Goal: Task Accomplishment & Management: Manage account settings

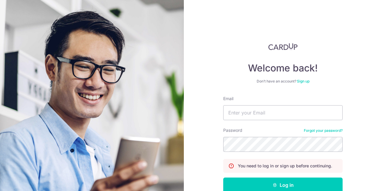
scroll to position [34, 0]
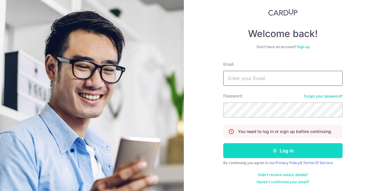
type input "[EMAIL_ADDRESS][DOMAIN_NAME]"
click at [278, 149] on button "Log in" at bounding box center [283, 150] width 120 height 15
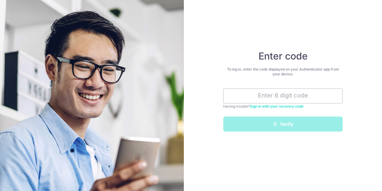
click at [273, 106] on link "Sign in with your recovery code" at bounding box center [277, 106] width 54 height 4
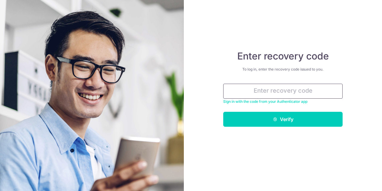
paste input "0bc97-8ab86-8dbc3"
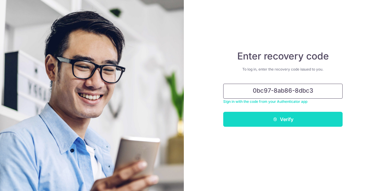
type input "0bc97-8ab86-8dbc3"
click at [285, 121] on button "Verify" at bounding box center [283, 119] width 120 height 15
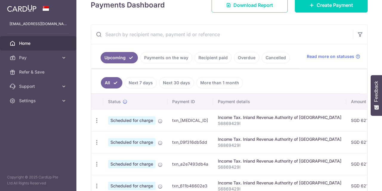
scroll to position [120, 0]
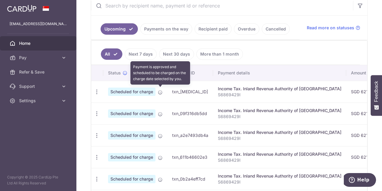
click at [161, 92] on icon at bounding box center [160, 92] width 5 height 5
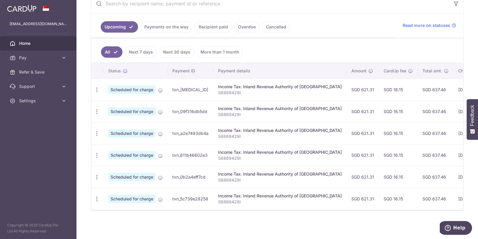
scroll to position [124, 0]
drag, startPoint x: 382, startPoint y: 1, endPoint x: 308, endPoint y: 52, distance: 89.9
click at [308, 52] on ul "All Next 7 days Next 30 days More than 1 month" at bounding box center [273, 51] width 364 height 24
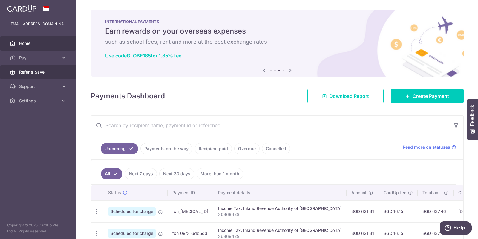
click at [63, 79] on link "Support" at bounding box center [38, 86] width 76 height 14
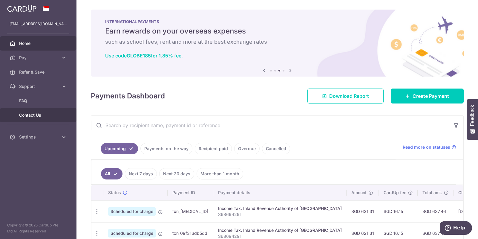
click at [50, 112] on span "Contact Us" at bounding box center [38, 115] width 39 height 6
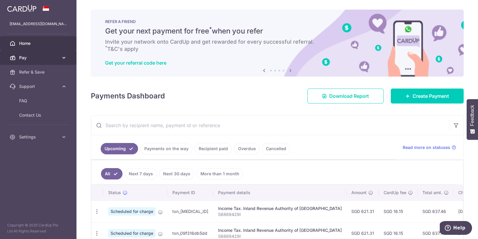
click at [63, 56] on icon at bounding box center [64, 58] width 6 height 6
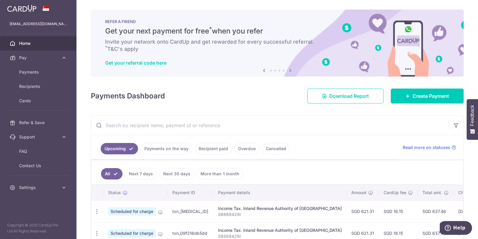
scroll to position [74, 0]
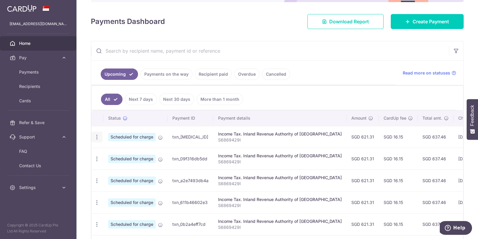
click at [97, 137] on icon "button" at bounding box center [97, 137] width 6 height 6
click at [117, 164] on span "Cancel payment" at bounding box center [129, 167] width 40 height 7
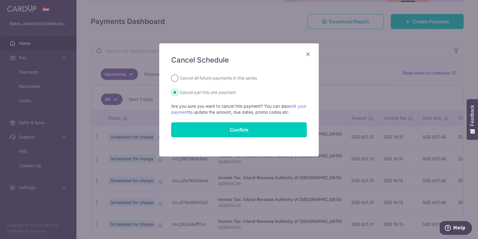
click at [178, 76] on input "Cancel all future payments in this series" at bounding box center [174, 77] width 7 height 7
radio input "true"
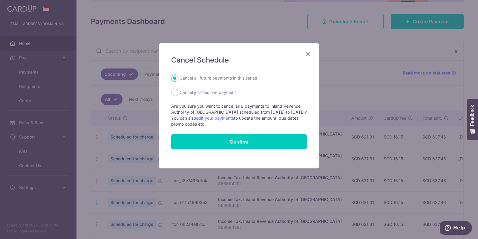
click at [229, 128] on form "Cancel all future payments in this series Cancel just this one payment Are you …" at bounding box center [239, 111] width 136 height 75
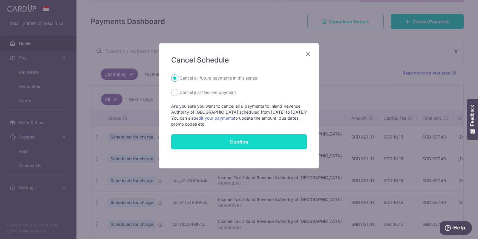
click at [233, 140] on button "Confirm" at bounding box center [239, 141] width 136 height 15
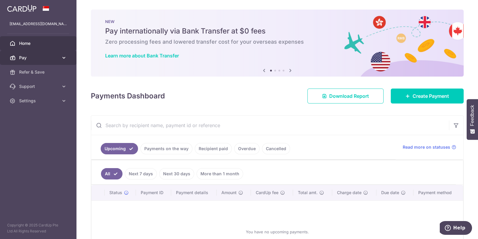
click at [65, 57] on icon at bounding box center [64, 58] width 6 height 6
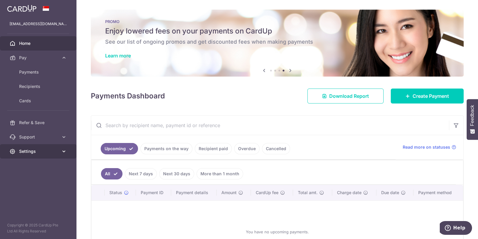
click at [38, 148] on link "Settings" at bounding box center [38, 151] width 76 height 14
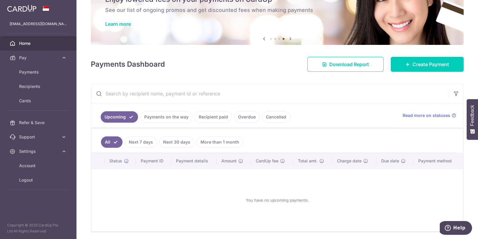
scroll to position [52, 0]
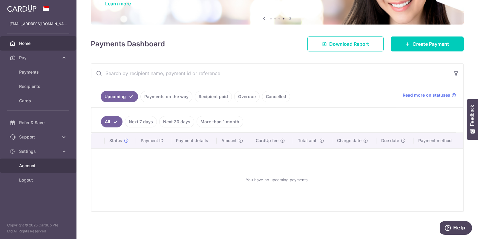
click at [36, 164] on span "Account" at bounding box center [38, 166] width 39 height 6
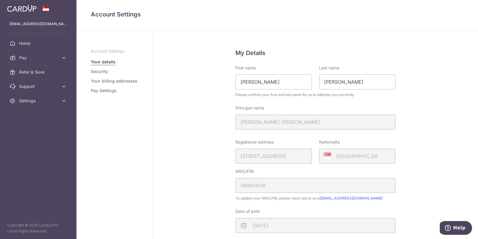
click at [98, 71] on link "Security" at bounding box center [99, 71] width 17 height 6
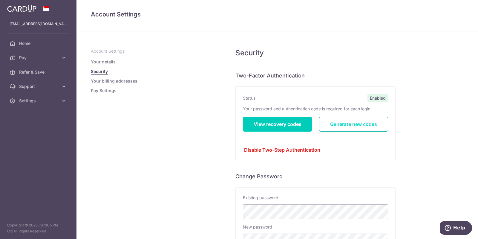
click at [345, 119] on link "Generate new codes" at bounding box center [353, 124] width 69 height 15
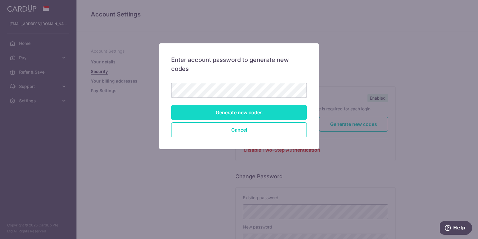
click at [262, 109] on input "Generate new codes" at bounding box center [239, 112] width 136 height 15
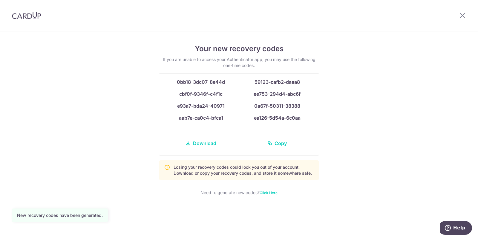
drag, startPoint x: 175, startPoint y: 82, endPoint x: 301, endPoint y: 120, distance: 131.8
click at [301, 120] on div "0bb18-3dc07-8e44d 59123-cafb2-daaa8 cbf0f-9346f-c4f1c ee753-294d4-abc6f e93a7-b…" at bounding box center [239, 114] width 160 height 82
copy div "0bb18-3dc07-8e44d 59123-cafb2-daaa8 cbf0f-9346f-c4f1c ee753-294d4-abc6f e93a7-b…"
click at [346, 142] on div "Your new recovery codes If you are unable to access your Authenticator app, you…" at bounding box center [239, 134] width 478 height 207
click at [462, 17] on icon at bounding box center [462, 15] width 7 height 7
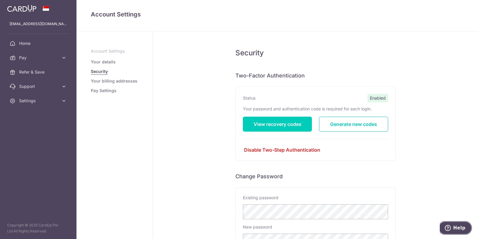
click at [454, 223] on button "Help" at bounding box center [455, 228] width 34 height 14
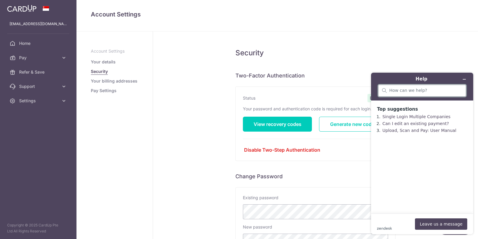
click at [425, 88] on input "search" at bounding box center [425, 90] width 73 height 5
type input "J"
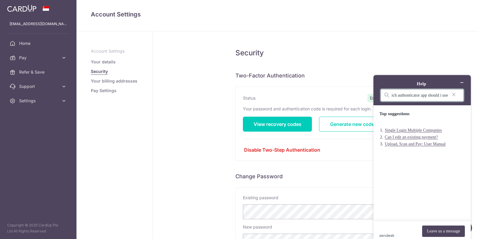
type input "My 2FA is enabled. Which authonticator app should i use"
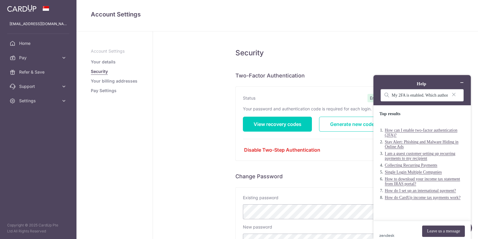
click at [416, 128] on link "How can I enable two-factor authentication (2FA)?" at bounding box center [421, 132] width 73 height 9
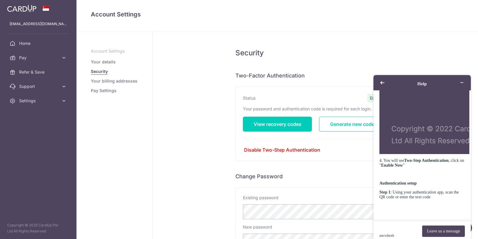
scroll to position [641, 0]
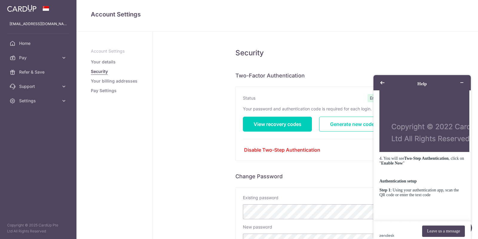
click at [167, 117] on div "Security Two-Factor Authentication Status Enabled Your password and authenticat…" at bounding box center [315, 192] width 325 height 322
click at [378, 82] on button "Back" at bounding box center [383, 82] width 10 height 8
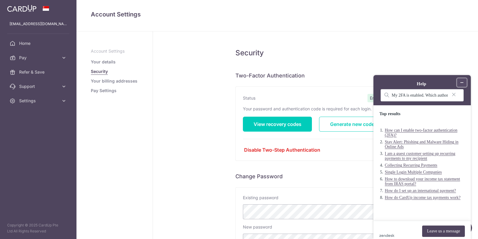
click at [467, 78] on button "Minimize widget" at bounding box center [462, 82] width 10 height 8
